Goal: Transaction & Acquisition: Purchase product/service

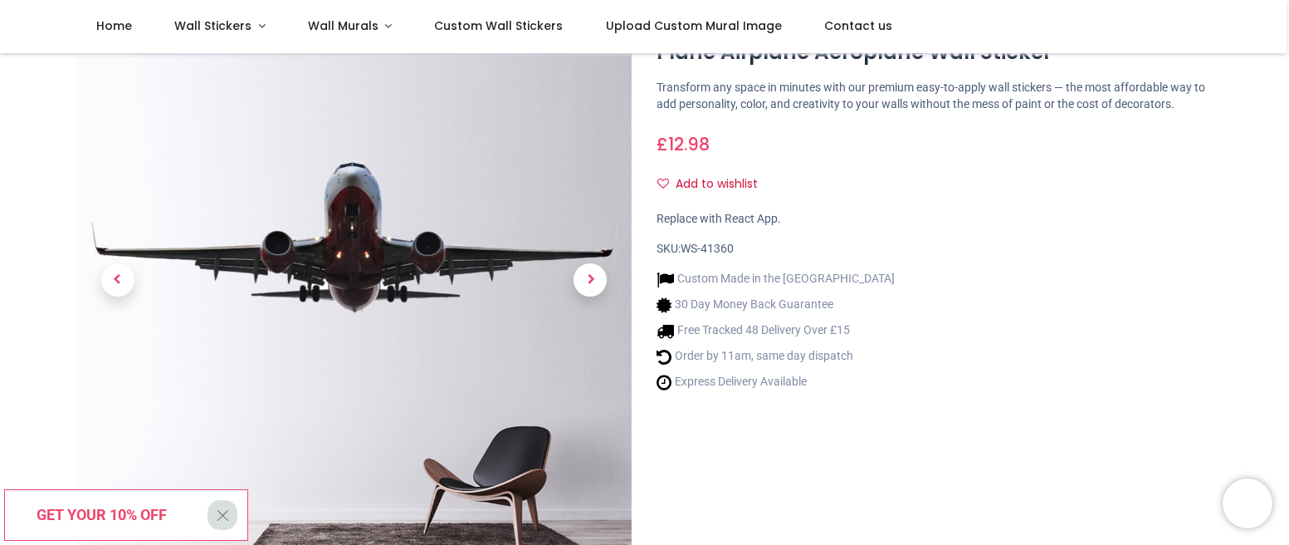
scroll to position [63, 0]
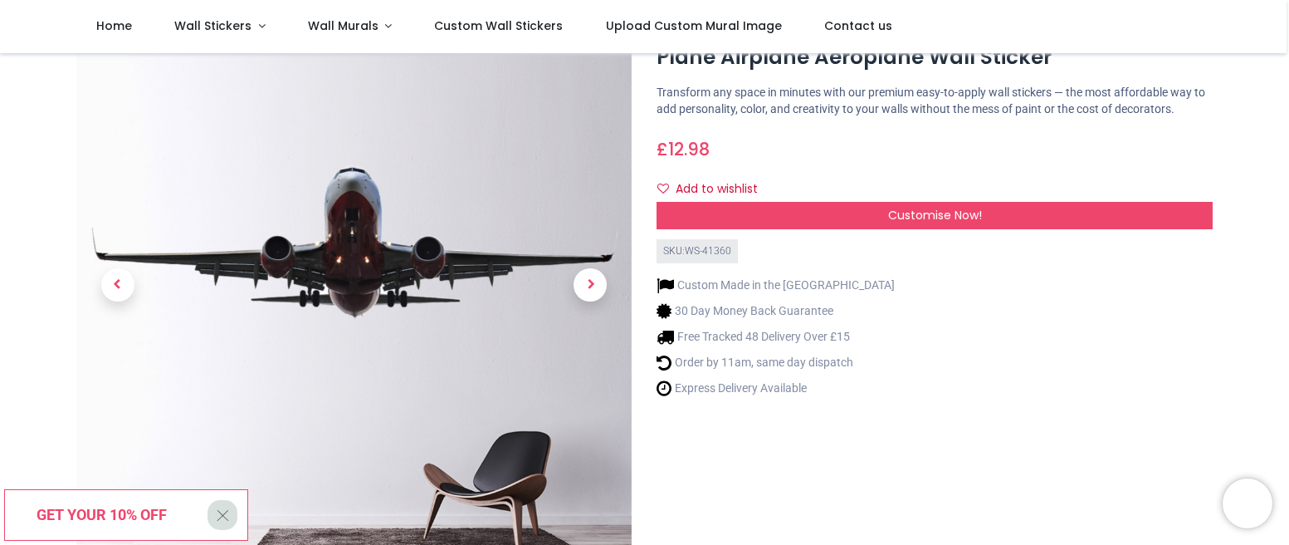
click at [835, 230] on div "Customise Now!" at bounding box center [935, 216] width 556 height 28
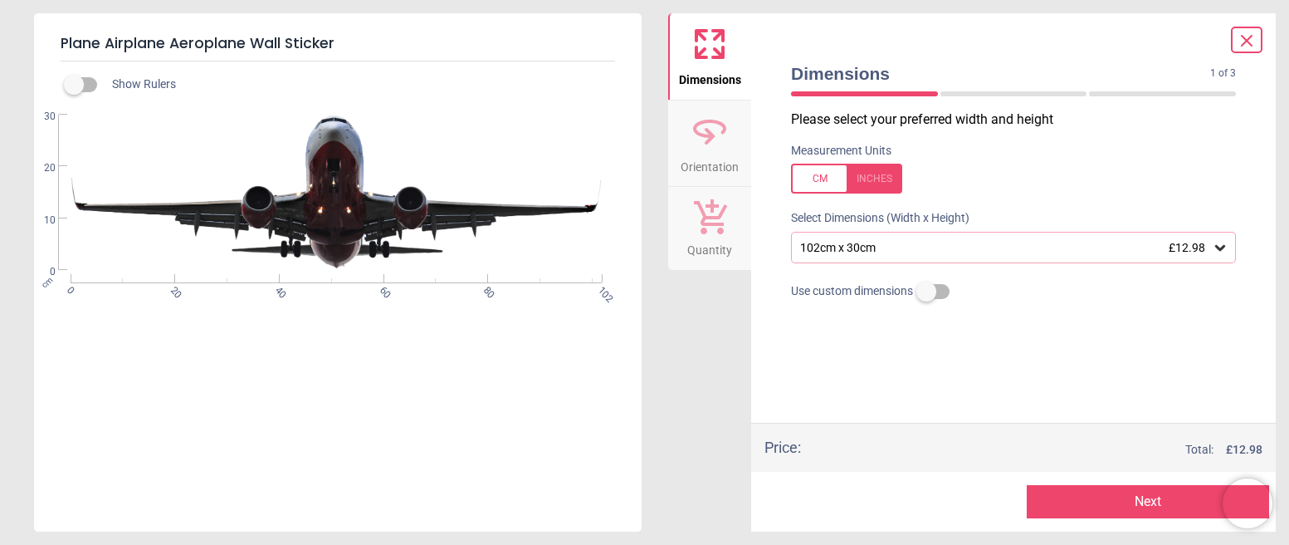
click at [921, 253] on div "102cm x 30cm £12.98" at bounding box center [1005, 248] width 413 height 14
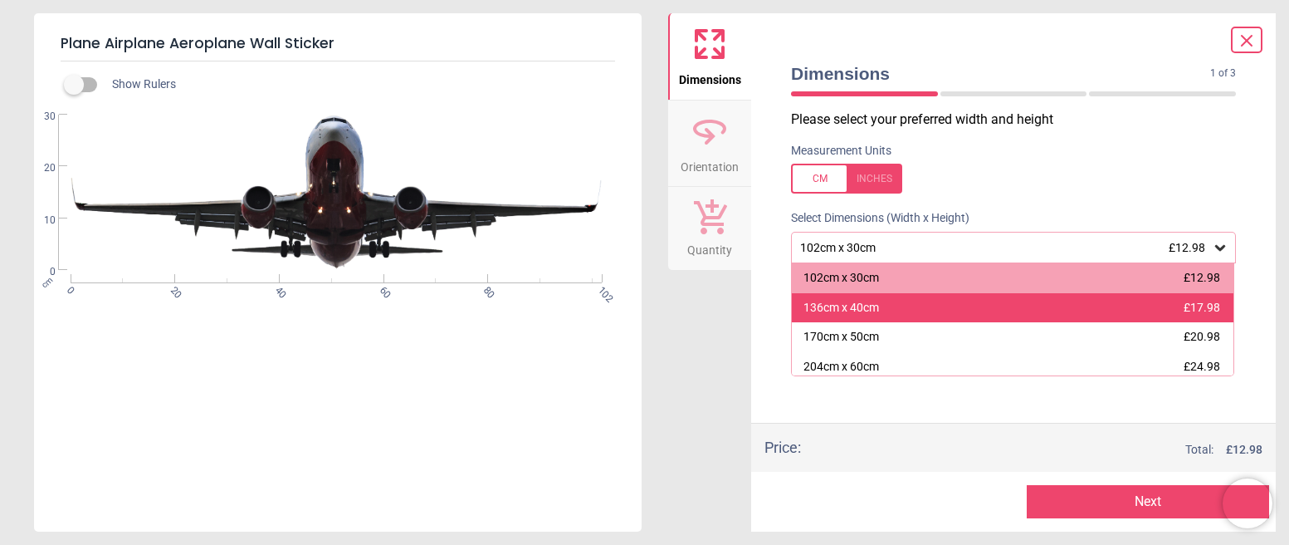
click at [845, 306] on div "136cm x 40cm" at bounding box center [842, 308] width 76 height 17
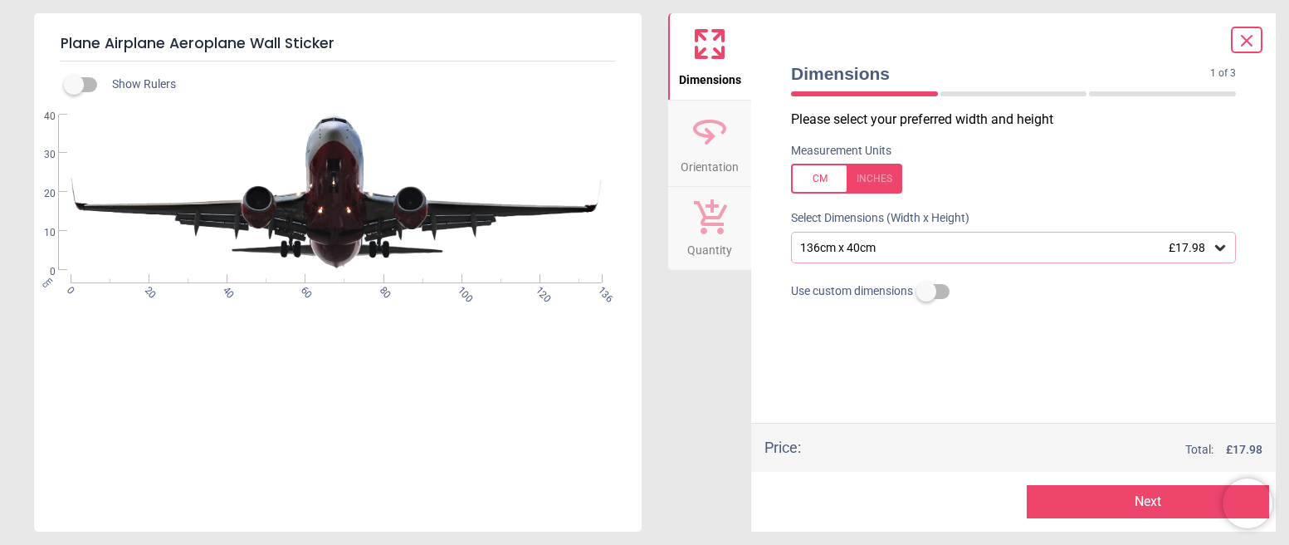
click at [74, 85] on label at bounding box center [74, 85] width 0 height 0
click at [714, 139] on icon at bounding box center [710, 131] width 40 height 40
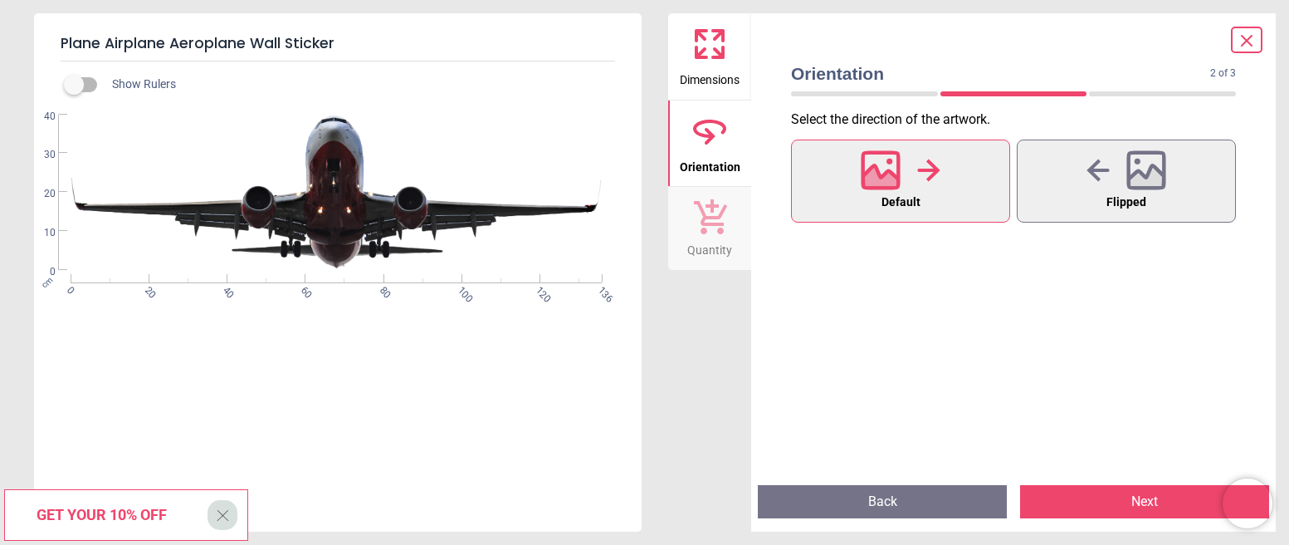
click at [713, 210] on icon at bounding box center [710, 216] width 33 height 35
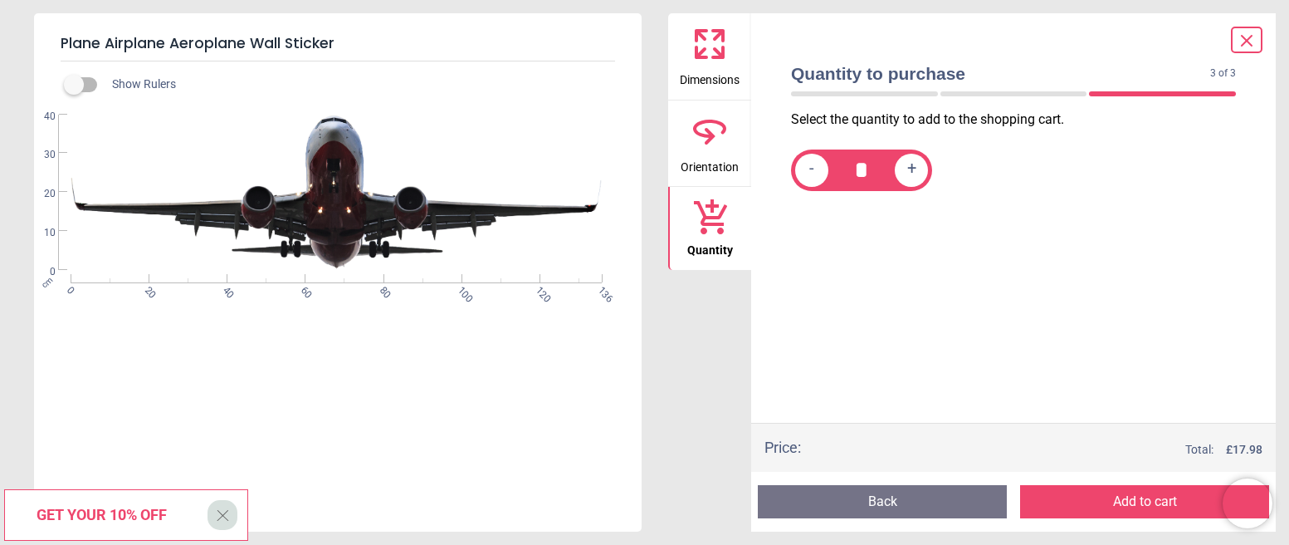
click at [708, 129] on icon at bounding box center [710, 131] width 40 height 40
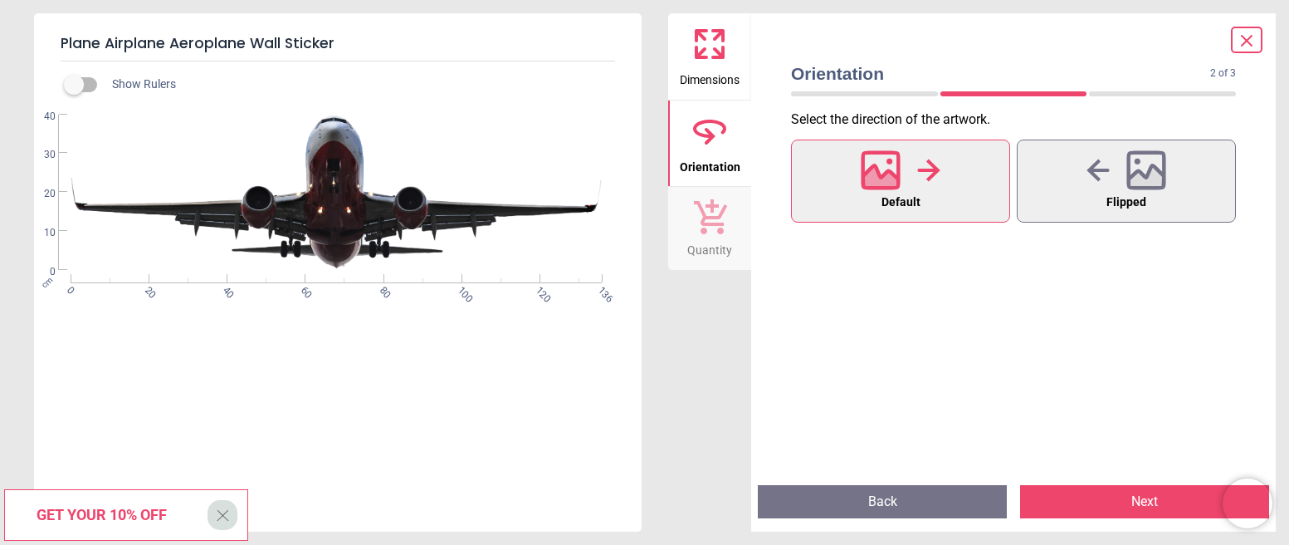
click at [710, 64] on span "Dimensions" at bounding box center [710, 76] width 60 height 25
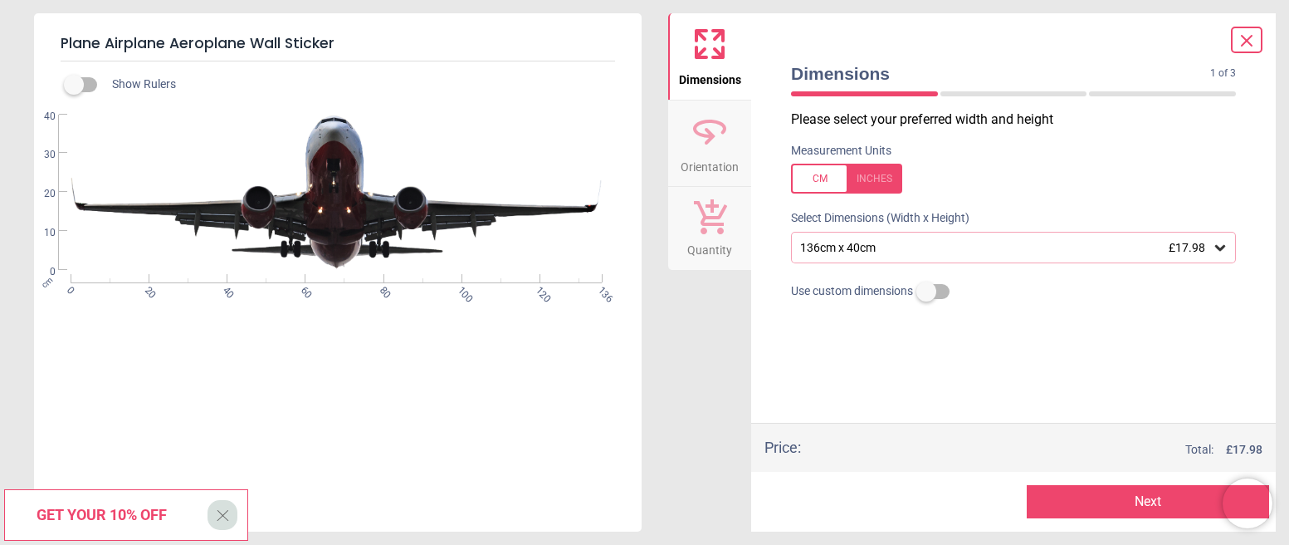
click at [935, 344] on div at bounding box center [1014, 327] width 472 height 42
